Goal: Transaction & Acquisition: Purchase product/service

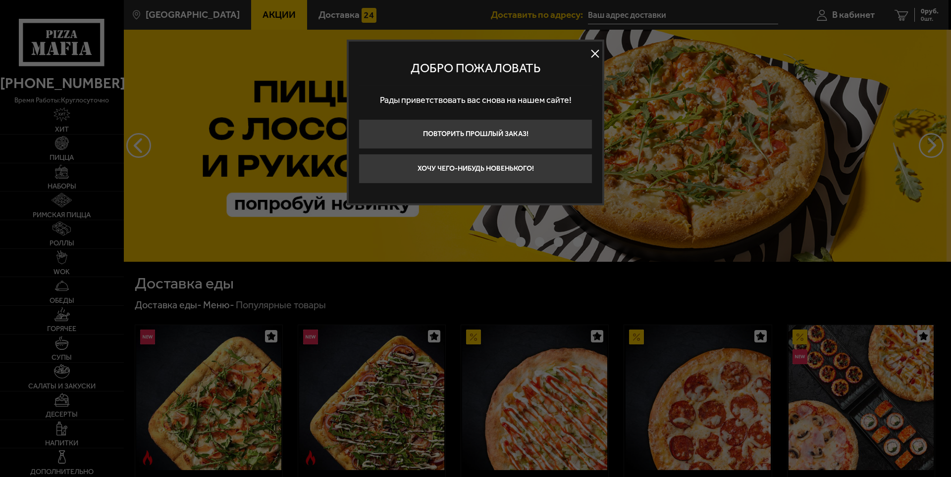
click at [221, 117] on div at bounding box center [475, 238] width 951 height 477
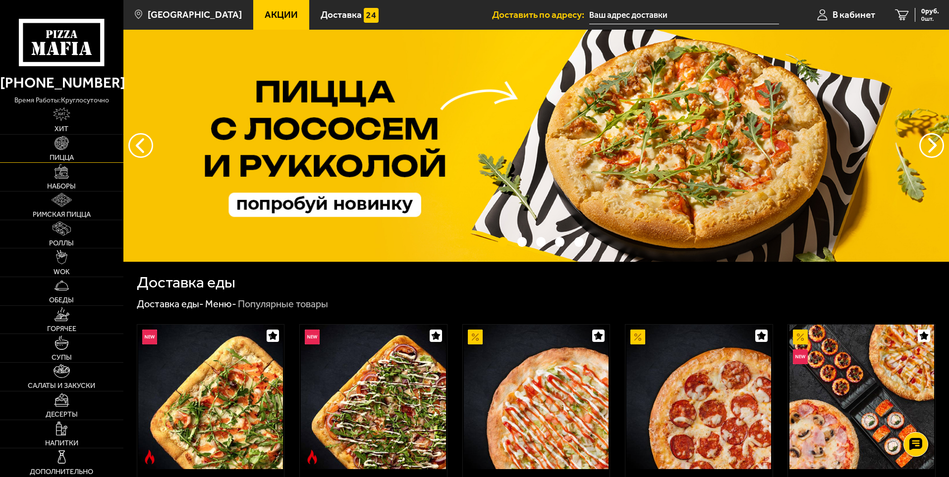
click at [70, 147] on link "Пицца" at bounding box center [61, 149] width 123 height 28
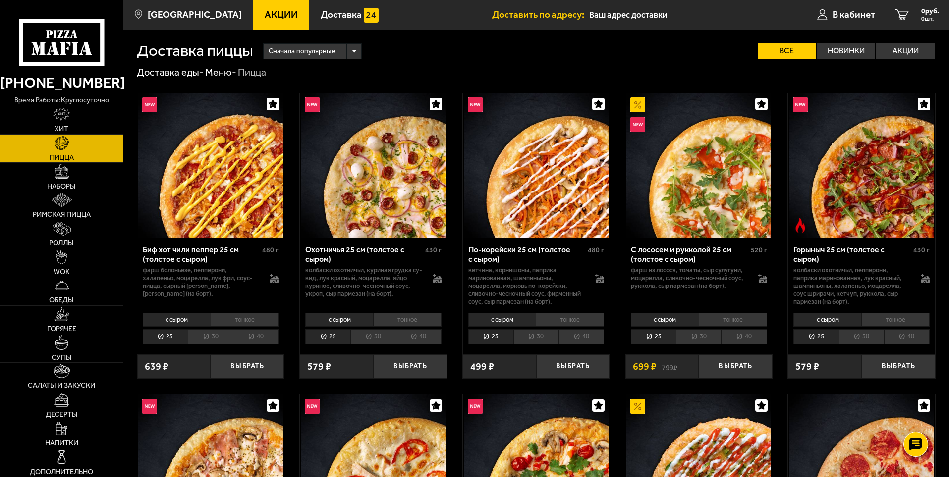
click at [70, 181] on link "Наборы" at bounding box center [61, 177] width 123 height 28
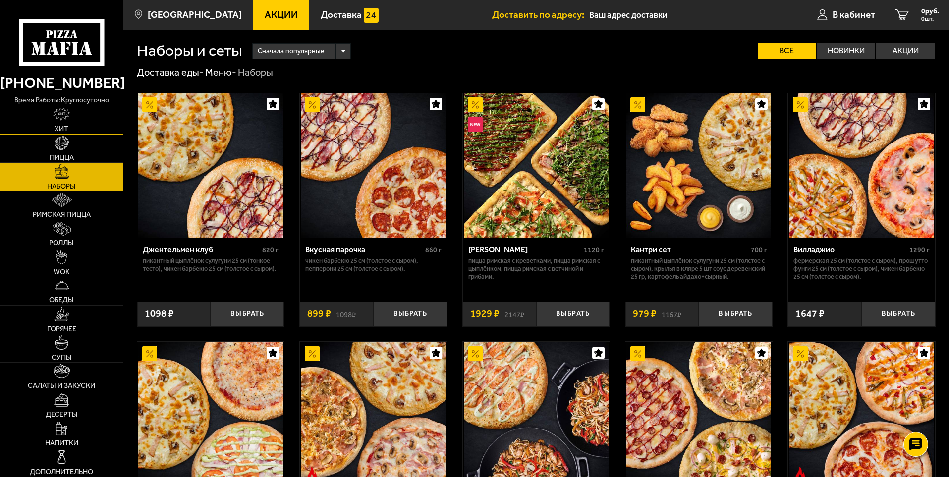
click at [73, 121] on link "Хит" at bounding box center [61, 120] width 123 height 28
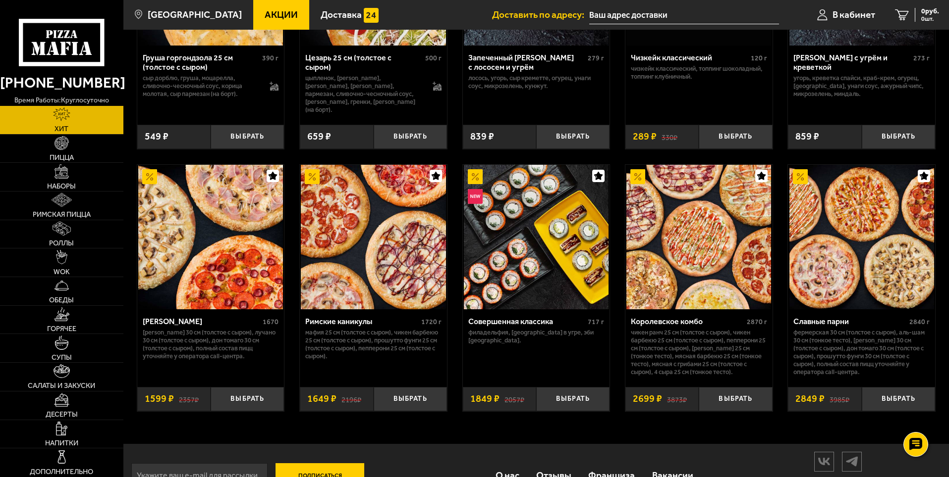
scroll to position [491, 0]
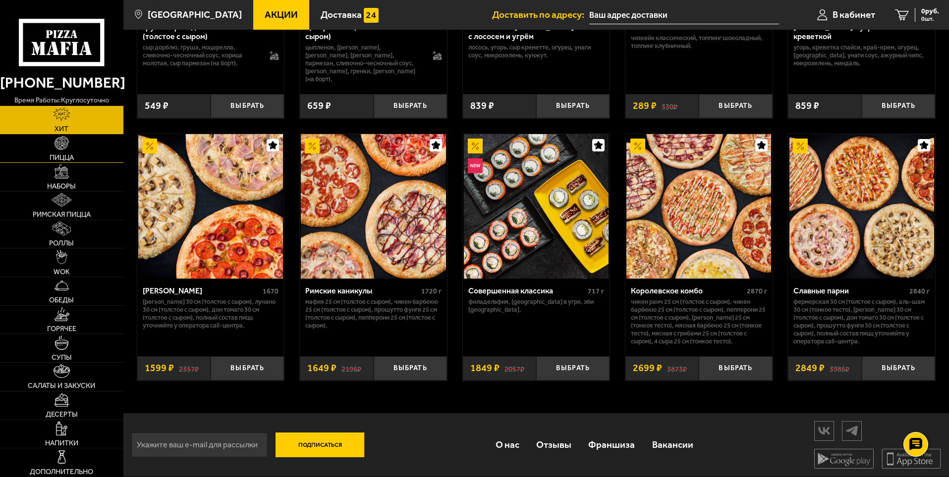
click at [64, 147] on img at bounding box center [61, 143] width 14 height 14
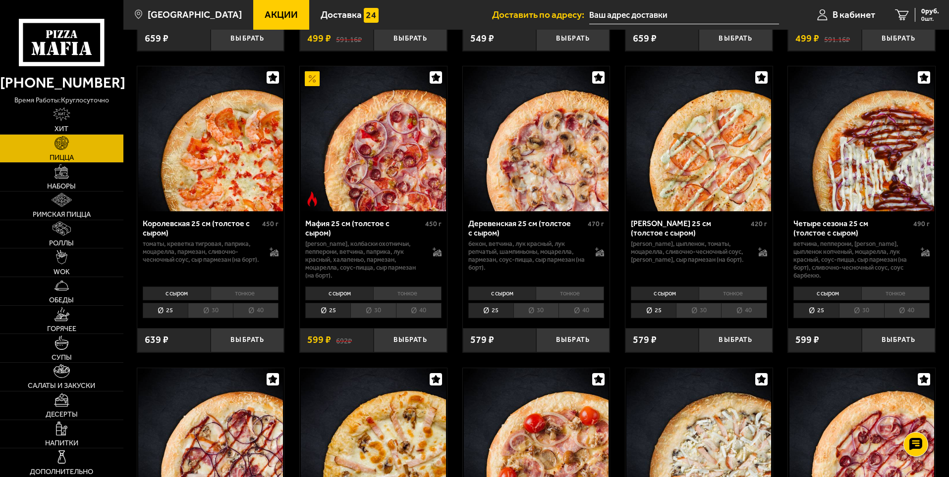
scroll to position [1238, 0]
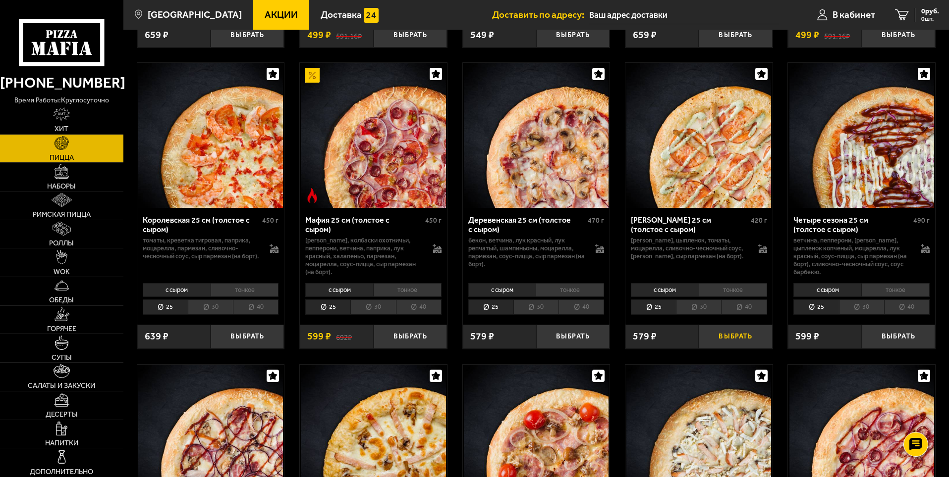
click at [731, 342] on button "Выбрать" at bounding box center [734, 337] width 73 height 24
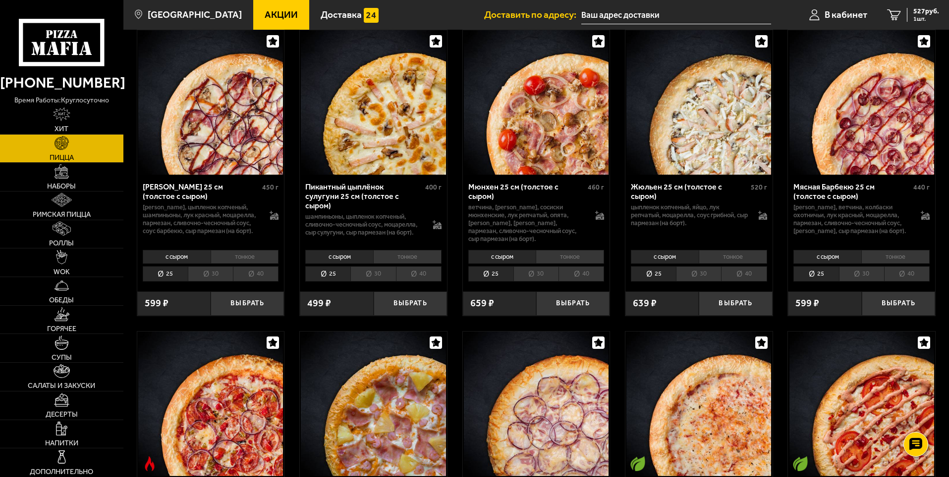
scroll to position [1585, 0]
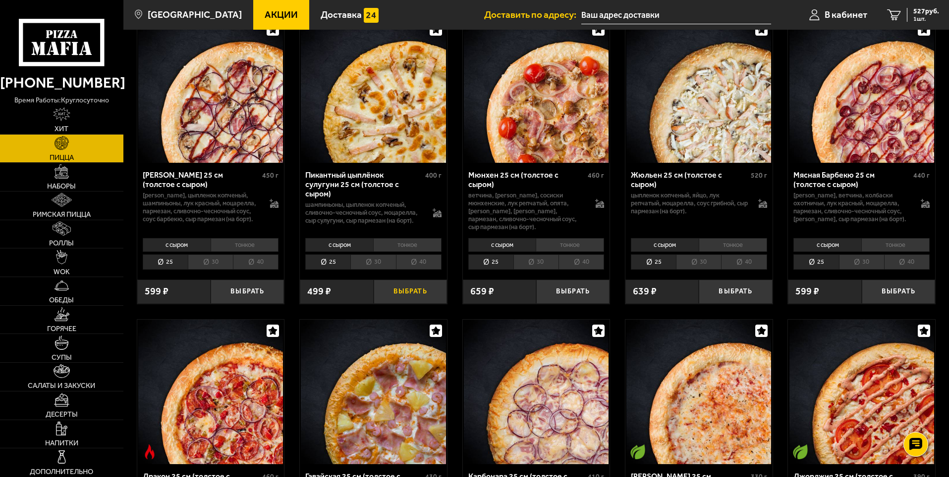
click at [427, 287] on button "Выбрать" at bounding box center [409, 292] width 73 height 24
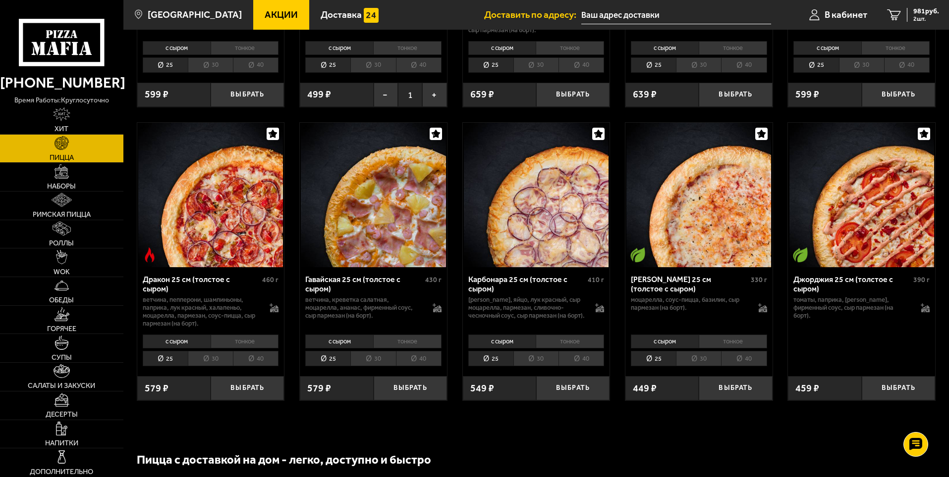
scroll to position [1783, 0]
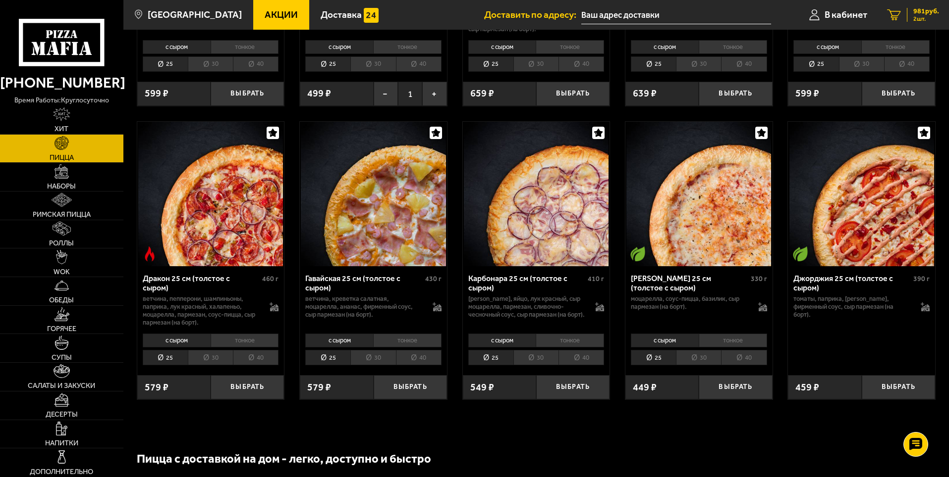
click at [926, 6] on link "2 981 руб. 2 шт." at bounding box center [913, 15] width 72 height 30
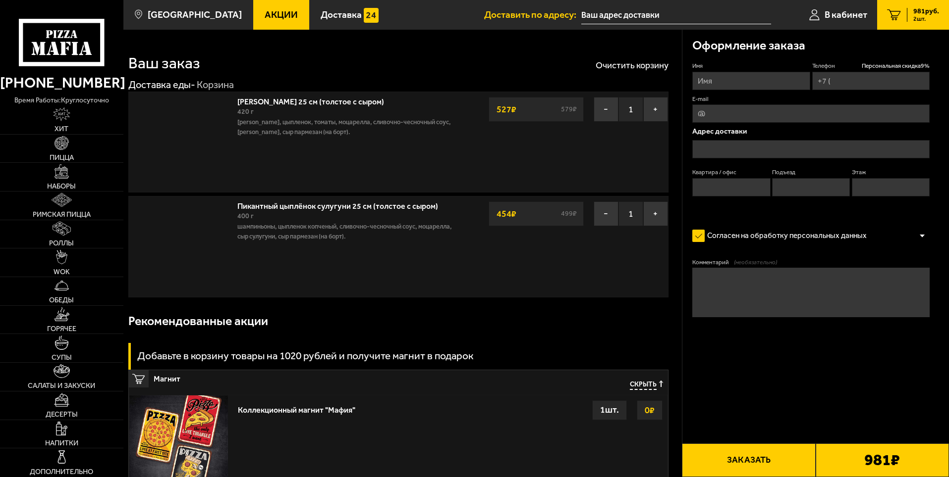
type input "[PHONE_NUMBER]"
type input "17-я линия [GEOGRAPHIC_DATA], 18Г"
type input "63"
type input "7"
type input "2"
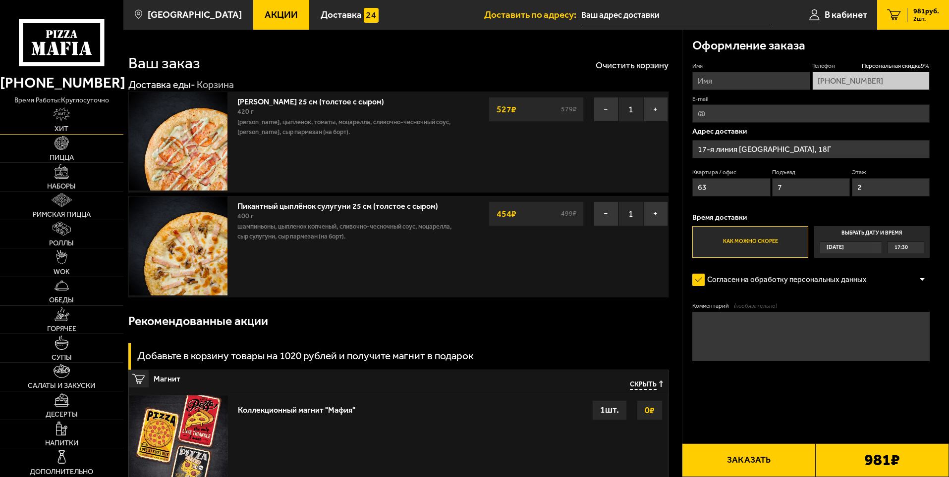
click at [64, 125] on span "Хит" at bounding box center [61, 128] width 14 height 7
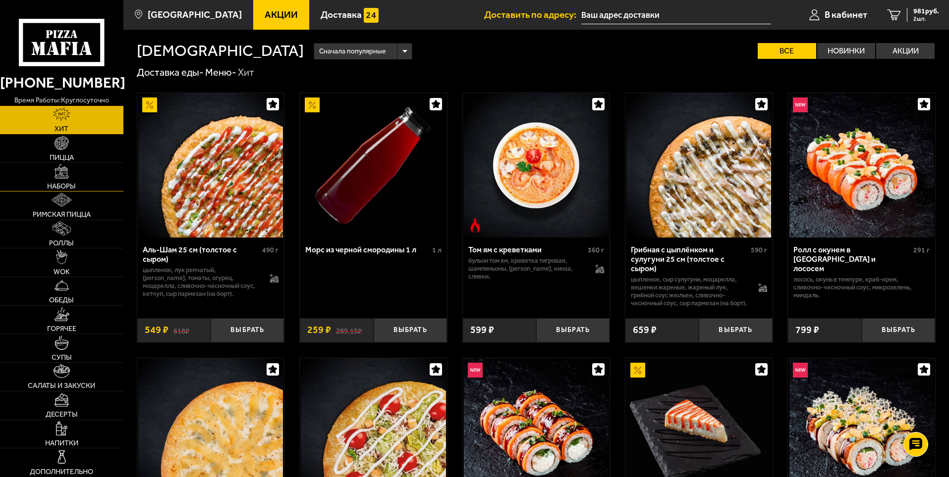
click at [58, 172] on img at bounding box center [61, 171] width 14 height 14
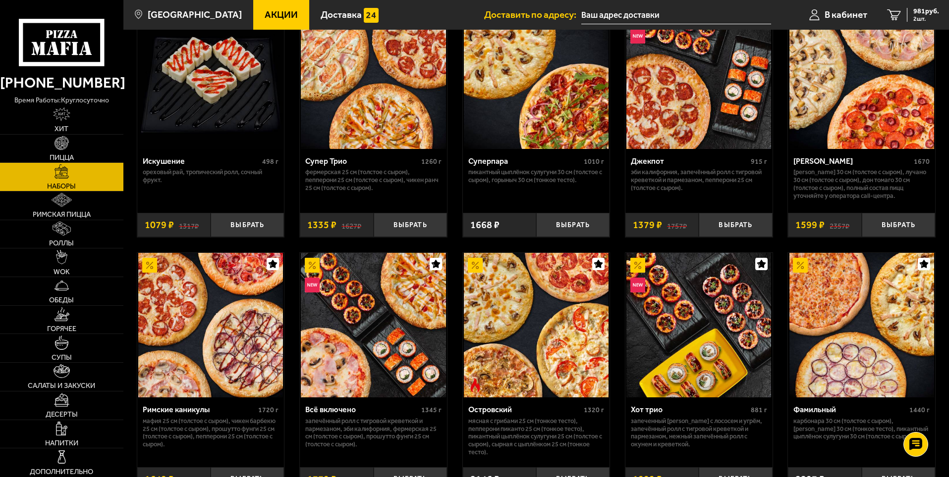
scroll to position [693, 0]
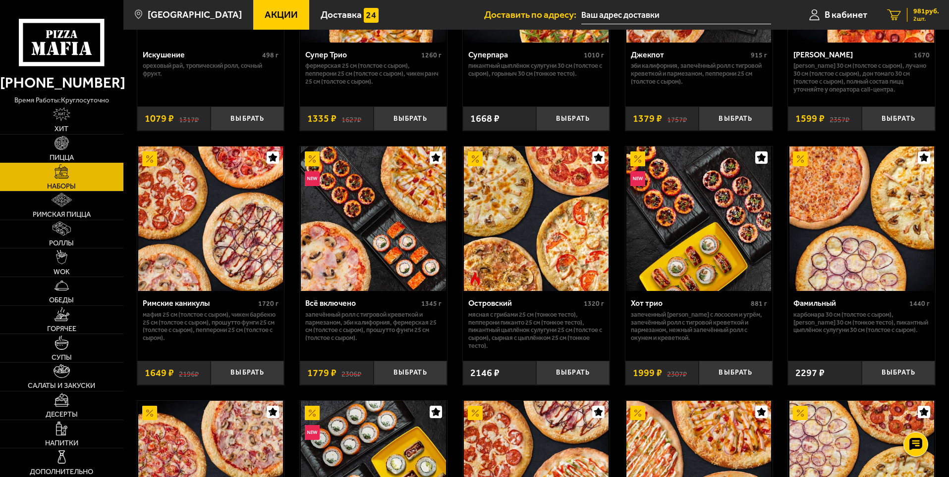
click at [919, 11] on span "981 руб." at bounding box center [926, 11] width 26 height 7
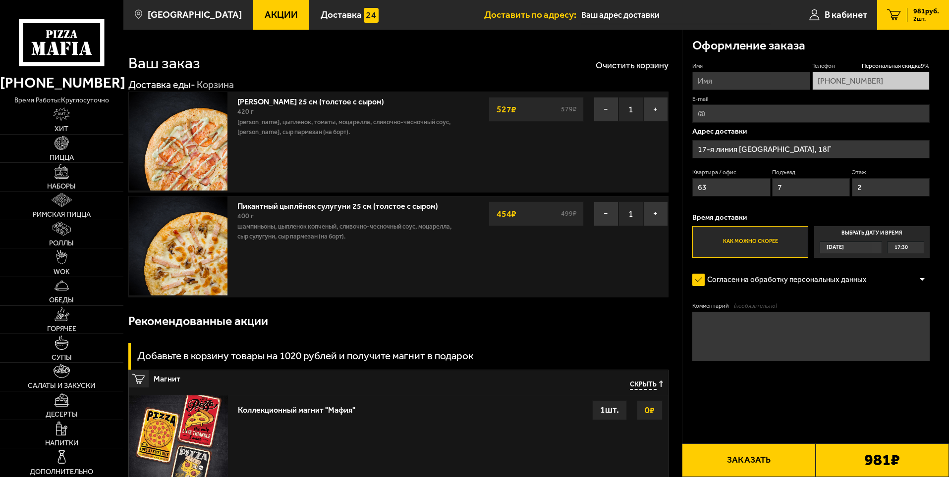
click at [315, 102] on link "[PERSON_NAME] 25 см (толстое с сыром)" at bounding box center [315, 100] width 157 height 12
click at [71, 139] on link "Пицца" at bounding box center [61, 149] width 123 height 28
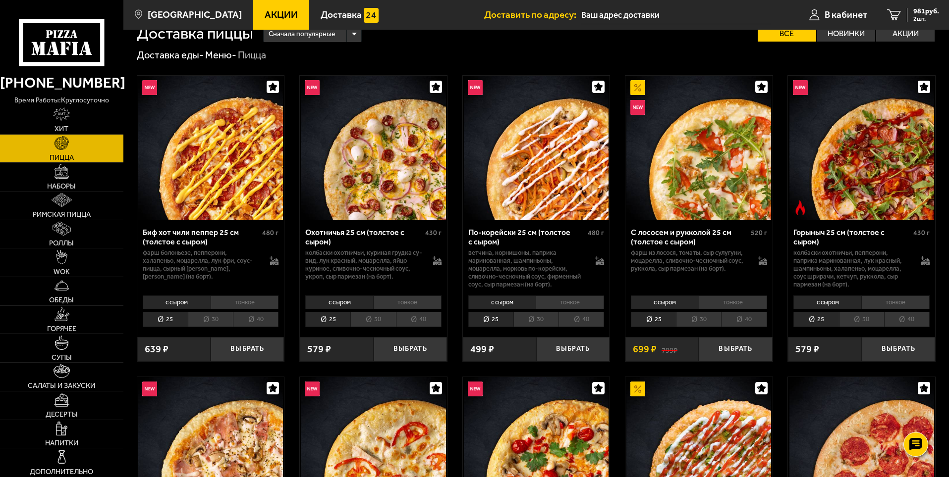
scroll to position [99, 0]
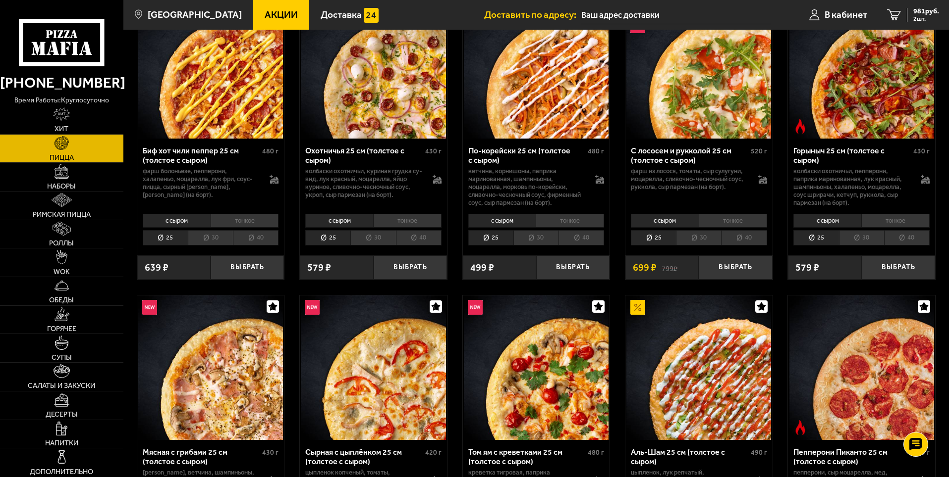
click at [588, 241] on li "40" at bounding box center [581, 237] width 46 height 15
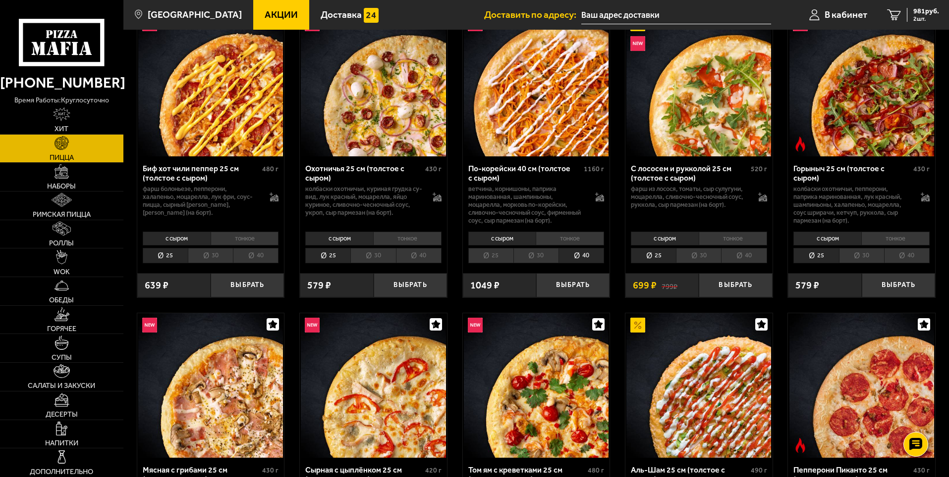
scroll to position [50, 0]
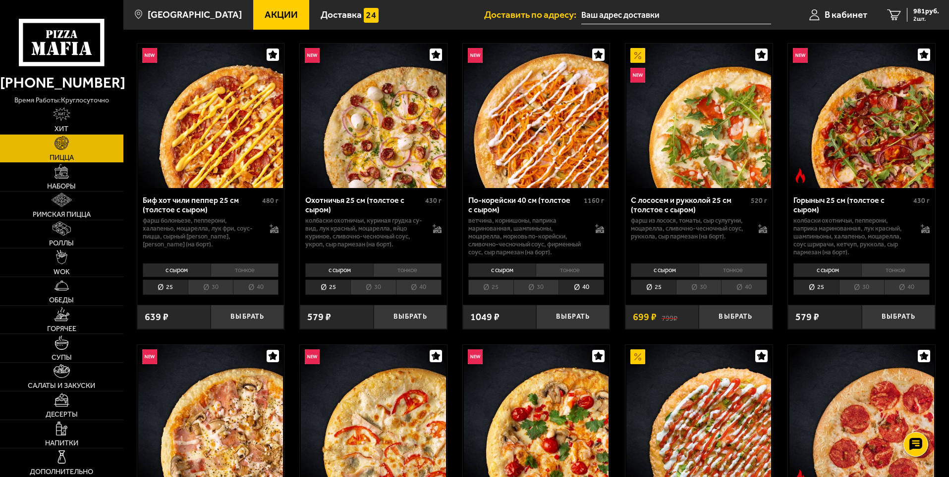
click at [535, 284] on li "30" at bounding box center [535, 287] width 45 height 15
click at [503, 286] on li "25" at bounding box center [490, 287] width 45 height 15
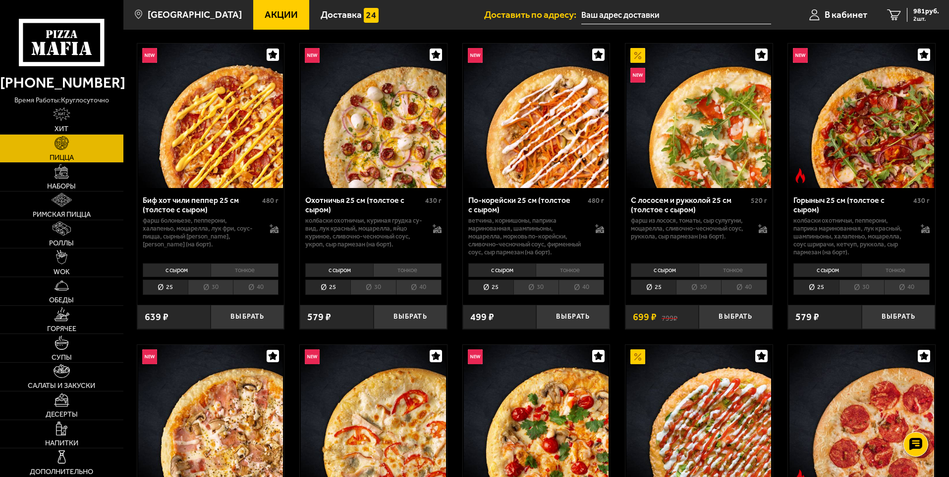
click at [570, 289] on li "40" at bounding box center [581, 287] width 46 height 15
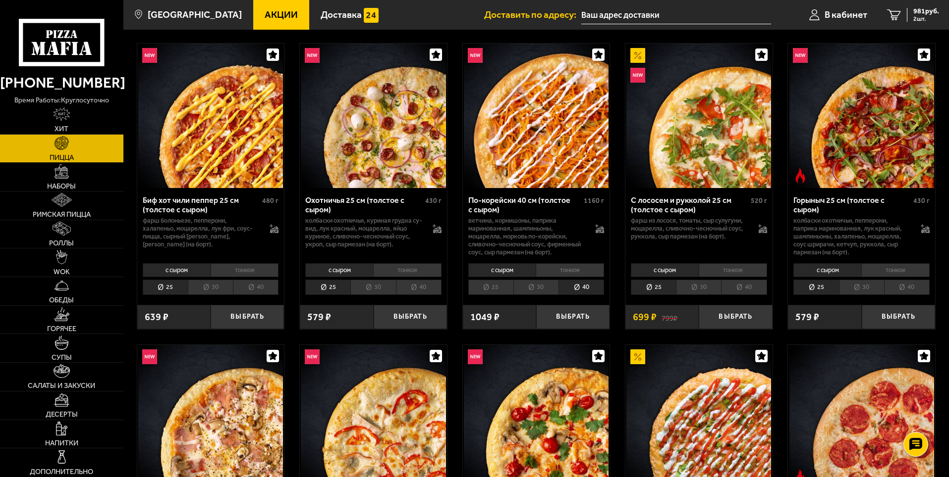
click at [544, 287] on li "30" at bounding box center [535, 287] width 45 height 15
click at [567, 287] on li "40" at bounding box center [581, 287] width 46 height 15
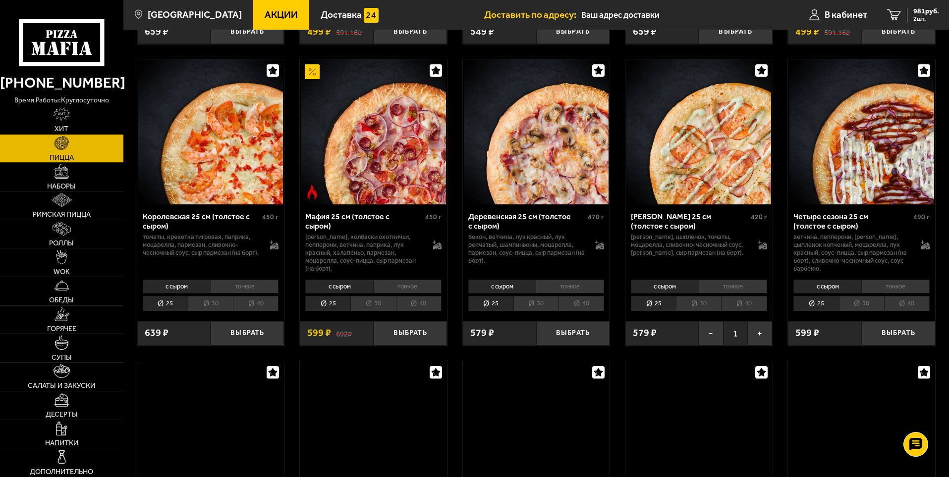
scroll to position [1288, 0]
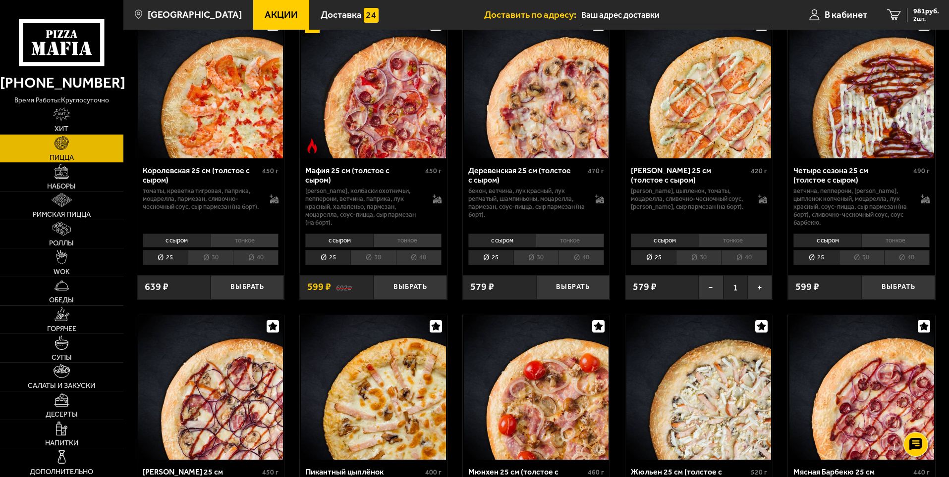
click at [742, 258] on li "40" at bounding box center [744, 257] width 46 height 15
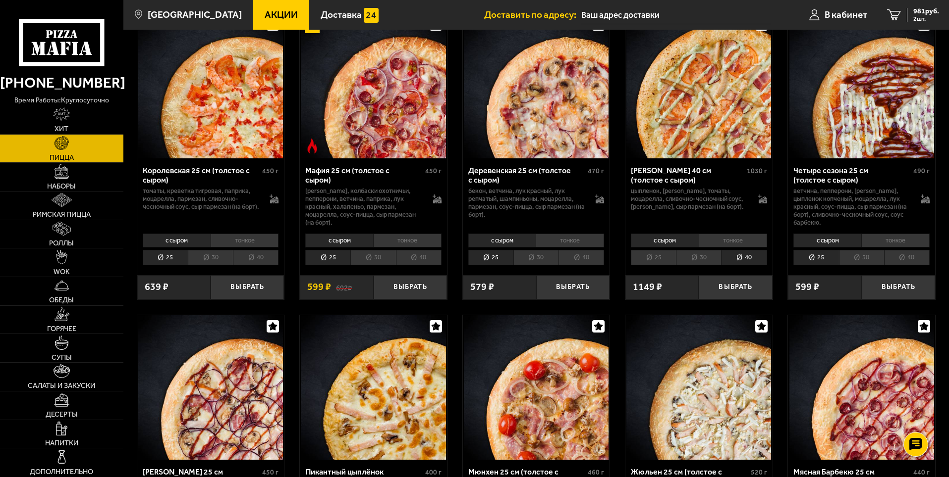
click at [661, 257] on li "25" at bounding box center [653, 257] width 45 height 15
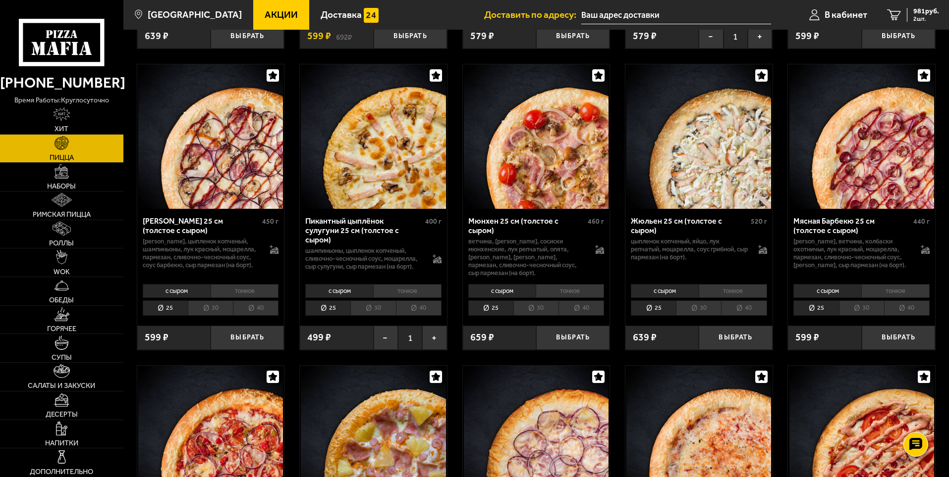
scroll to position [1535, 0]
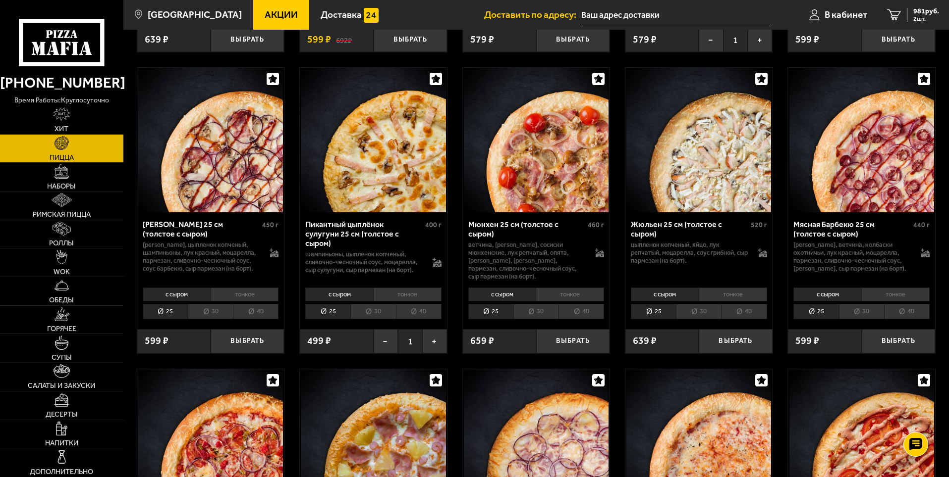
click at [428, 310] on li "40" at bounding box center [419, 311] width 46 height 15
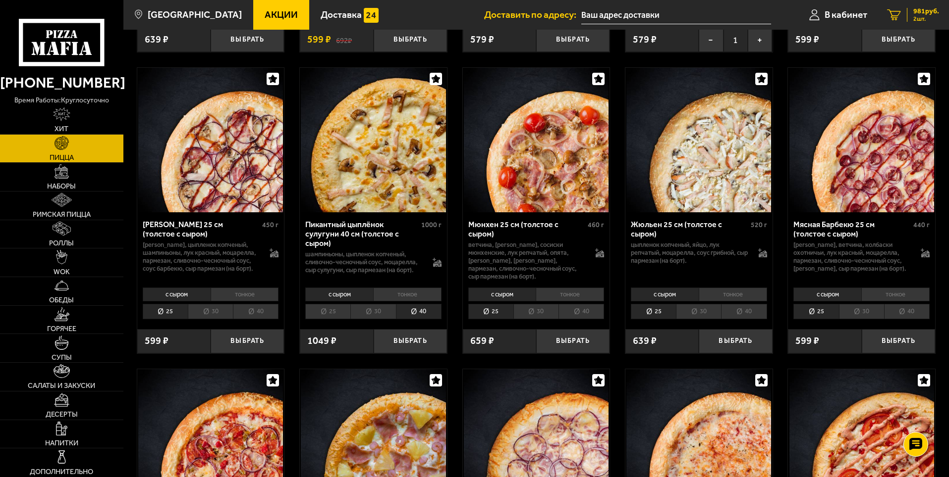
click at [929, 20] on span "2 шт." at bounding box center [926, 19] width 26 height 6
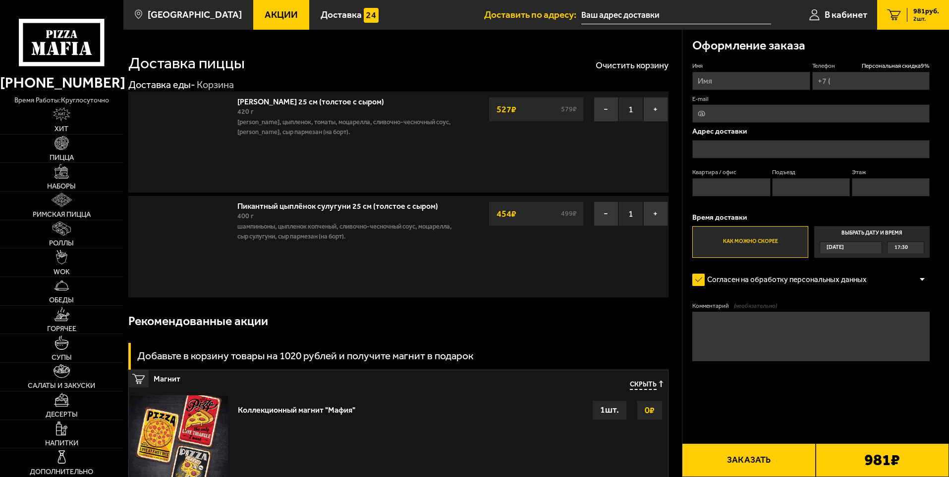
type input "[PHONE_NUMBER]"
type input "17-я линия [GEOGRAPHIC_DATA], 18Г"
type input "63"
type input "7"
type input "2"
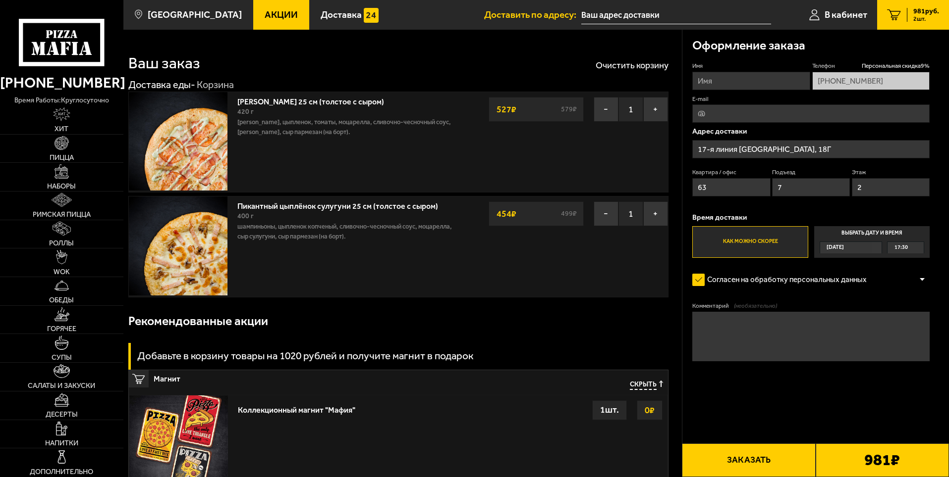
click at [769, 79] on input "Имя" at bounding box center [750, 81] width 117 height 18
type input "[PERSON_NAME]"
type input "[EMAIL_ADDRESS][DOMAIN_NAME]"
click at [858, 130] on p "Адрес доставки" at bounding box center [810, 131] width 237 height 7
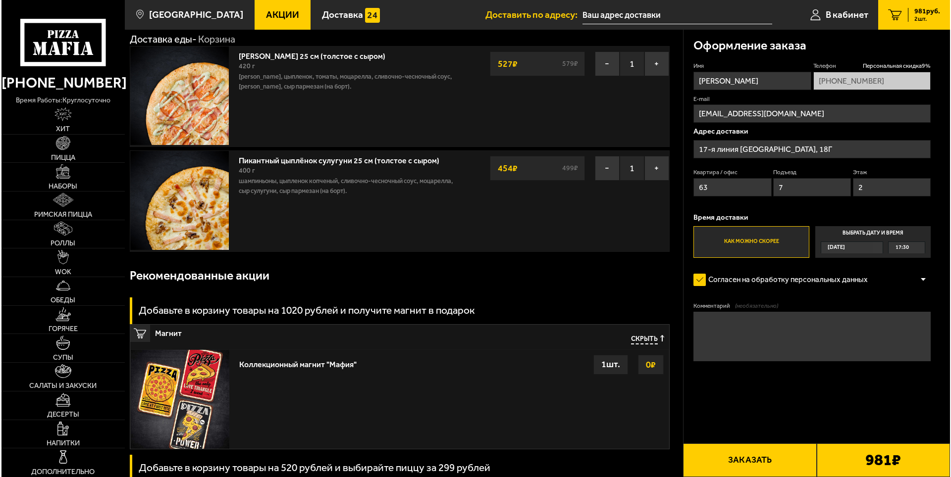
scroll to position [50, 0]
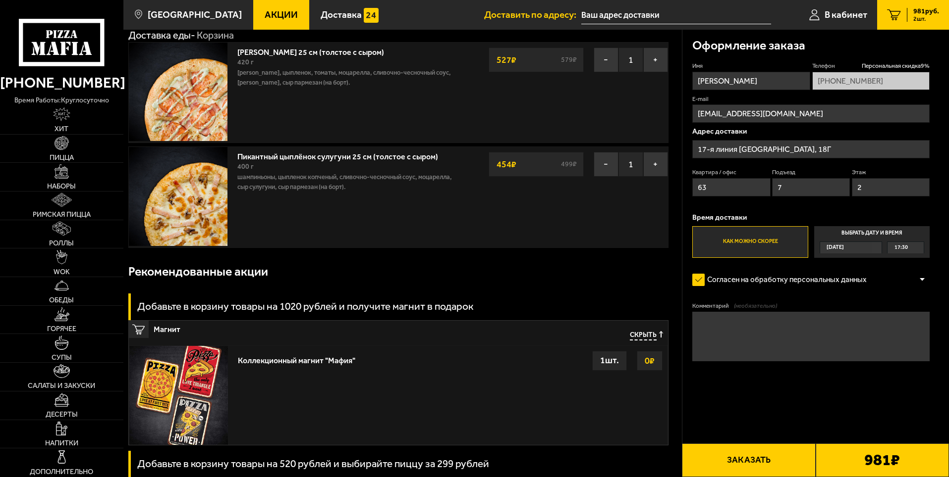
click at [797, 466] on button "Заказать" at bounding box center [748, 461] width 133 height 34
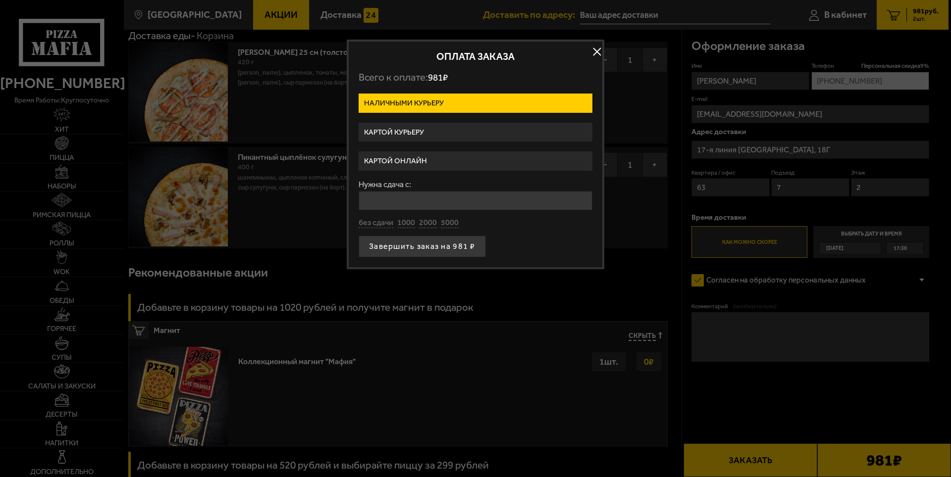
click at [438, 164] on label "Картой онлайн" at bounding box center [476, 161] width 234 height 19
click at [0, 0] on input "Картой онлайн" at bounding box center [0, 0] width 0 height 0
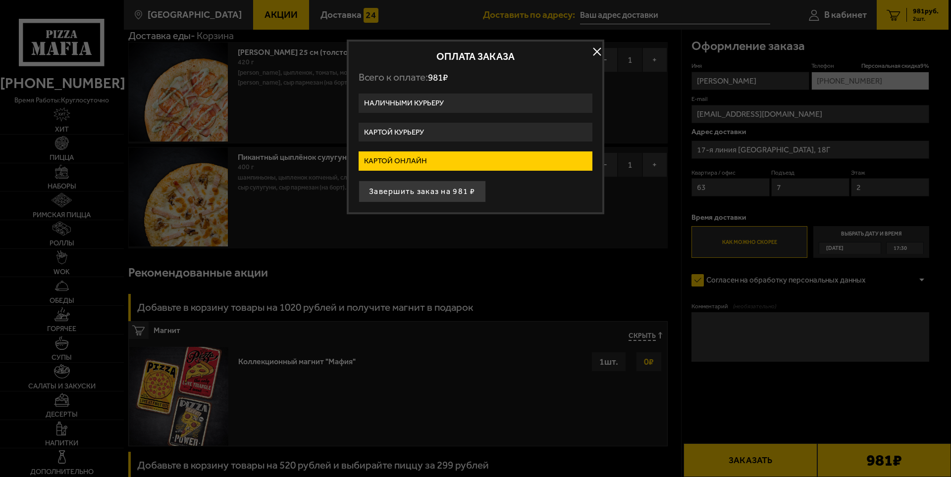
click at [436, 162] on label "Картой онлайн" at bounding box center [476, 161] width 234 height 19
click at [0, 0] on input "Картой онлайн" at bounding box center [0, 0] width 0 height 0
click at [452, 189] on button "Завершить заказ на 981 ₽" at bounding box center [422, 192] width 127 height 22
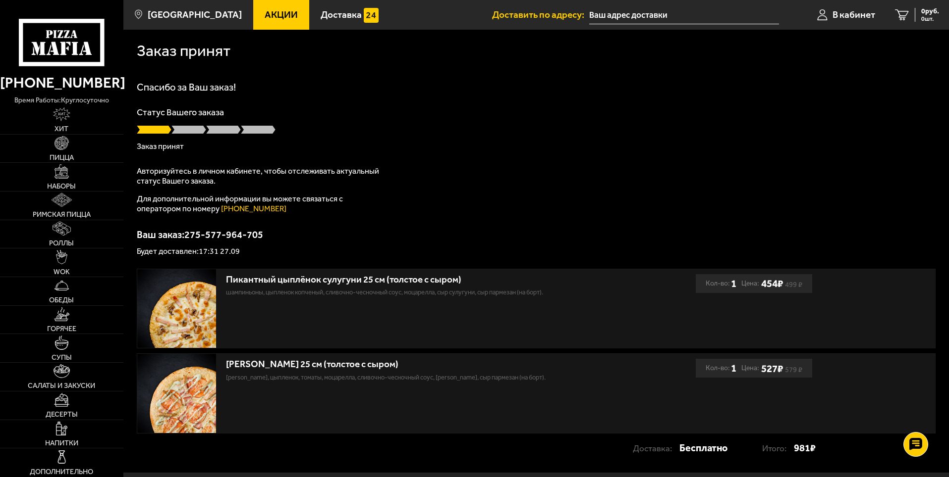
click at [206, 221] on div "Спасибо за Ваш заказ! Статус Вашего заказа Заказ принят Авторизуйтесь в личном …" at bounding box center [536, 168] width 798 height 173
click at [715, 222] on div "Спасибо за Ваш заказ! Статус Вашего заказа [PERSON_NAME] Авторизуйтесь в личном…" at bounding box center [536, 168] width 798 height 173
click at [192, 152] on div "Спасибо за Ваш заказ! Статус Вашего заказа [PERSON_NAME] Авторизуйтесь в личном…" at bounding box center [536, 168] width 798 height 173
click at [847, 10] on span "В кабинет" at bounding box center [853, 14] width 43 height 9
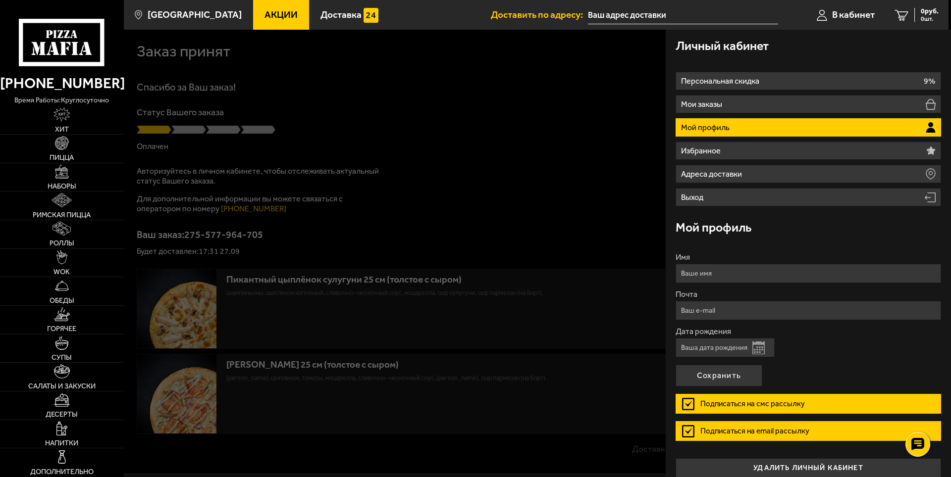
click at [765, 132] on li "Мой профиль" at bounding box center [808, 127] width 265 height 18
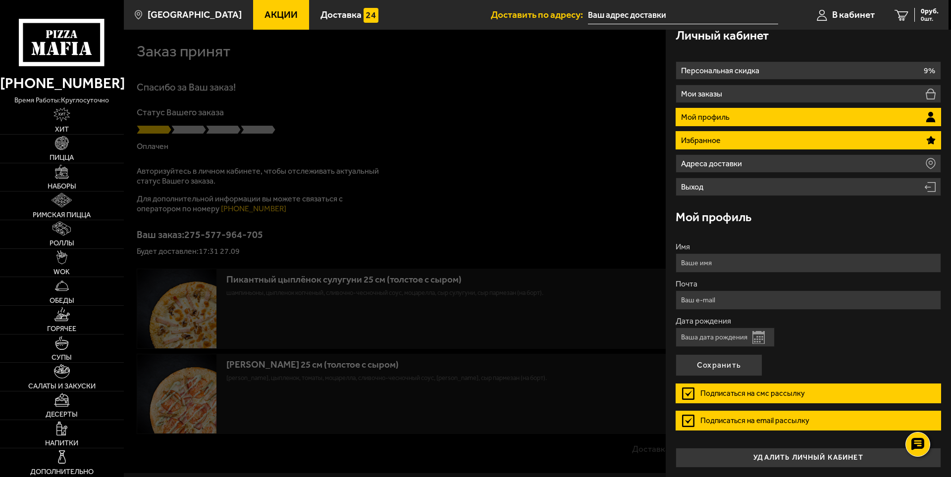
scroll to position [11, 0]
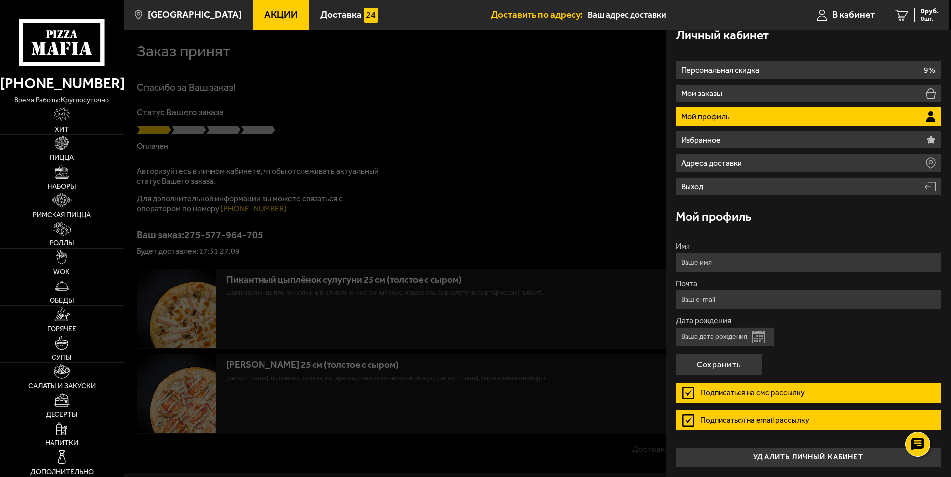
click at [555, 133] on div at bounding box center [599, 268] width 951 height 477
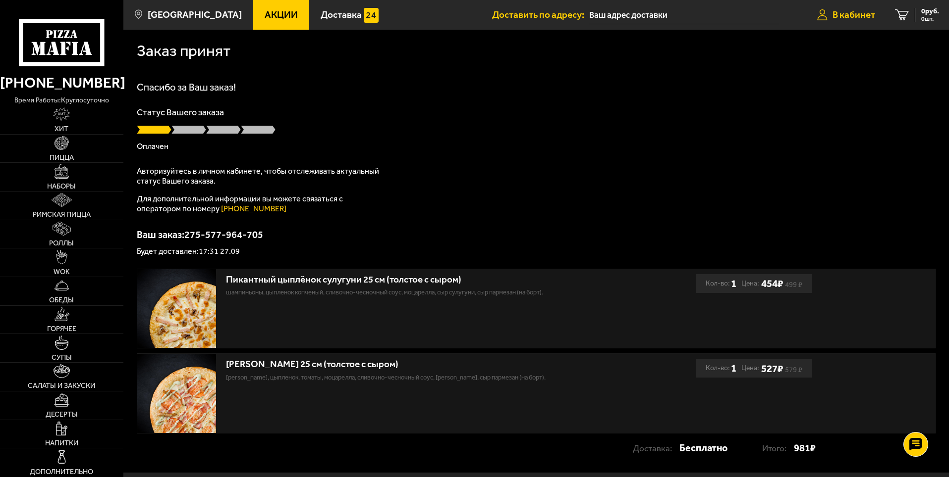
click at [862, 12] on span "В кабинет" at bounding box center [853, 14] width 43 height 9
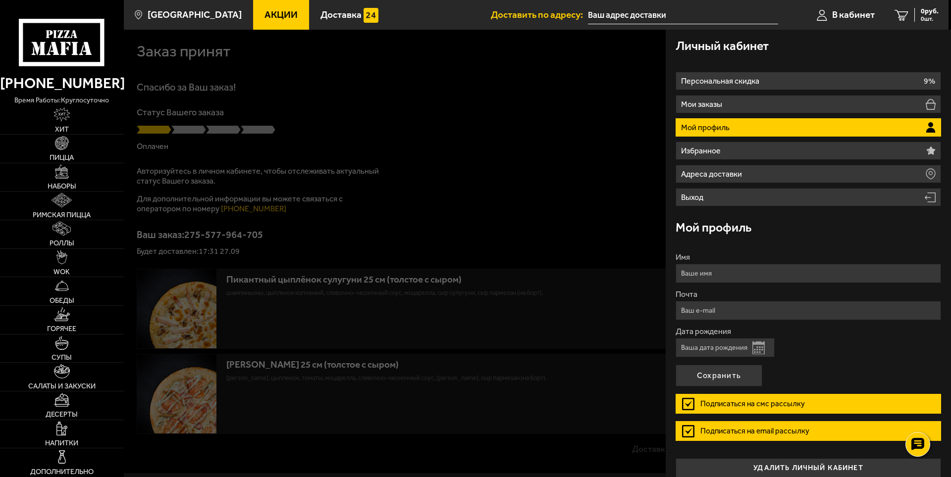
click at [734, 113] on ul "Персональная скидка 9% Мои заказы Мой профиль Избранное Адреса доставки Выход" at bounding box center [808, 139] width 265 height 135
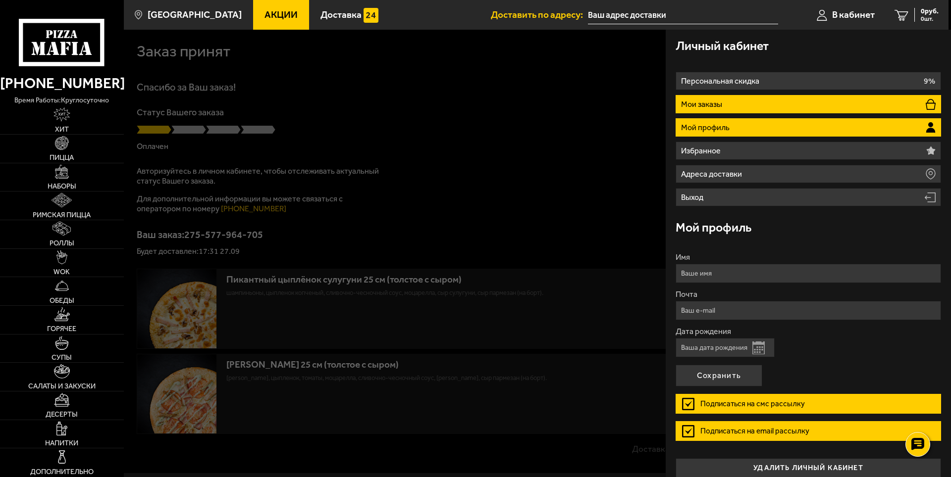
click at [733, 106] on li "Мои заказы" at bounding box center [808, 104] width 265 height 18
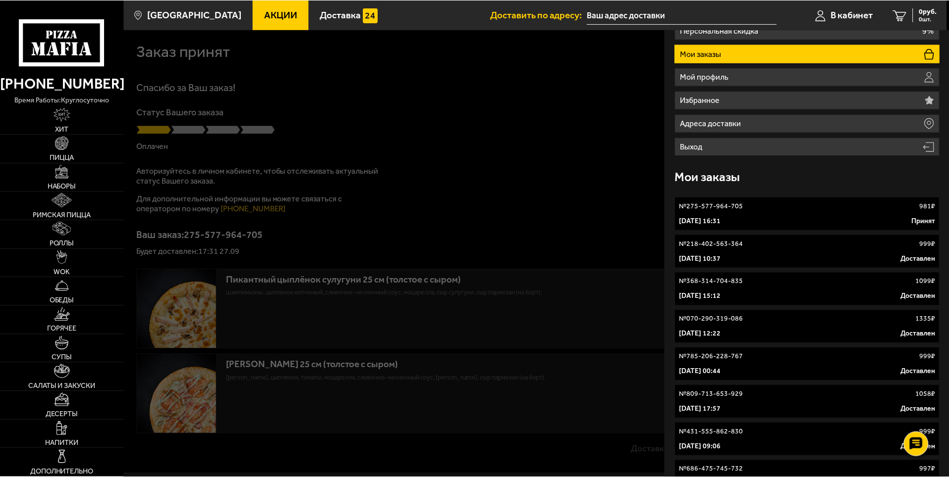
scroll to position [0, 0]
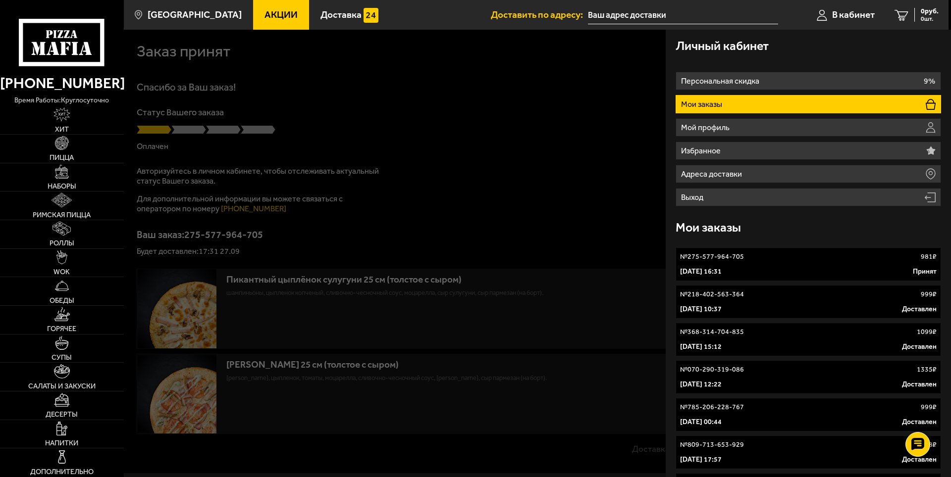
click at [522, 91] on div at bounding box center [599, 268] width 951 height 477
